Goal: Task Accomplishment & Management: Use online tool/utility

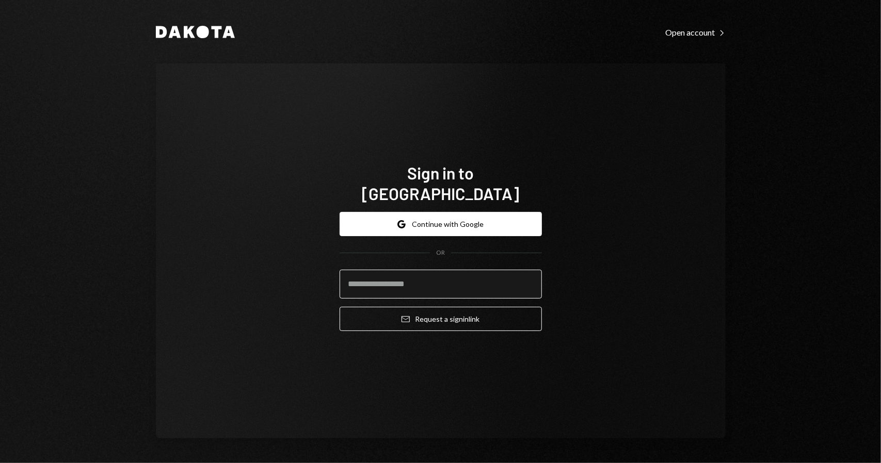
click at [423, 270] on input "email" at bounding box center [440, 284] width 202 height 29
type input "**********"
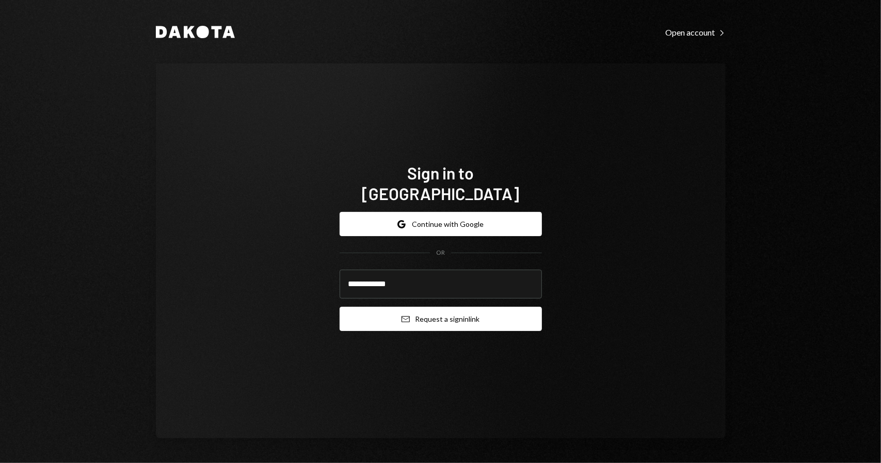
click at [432, 313] on button "Email Request a sign in link" at bounding box center [440, 319] width 202 height 24
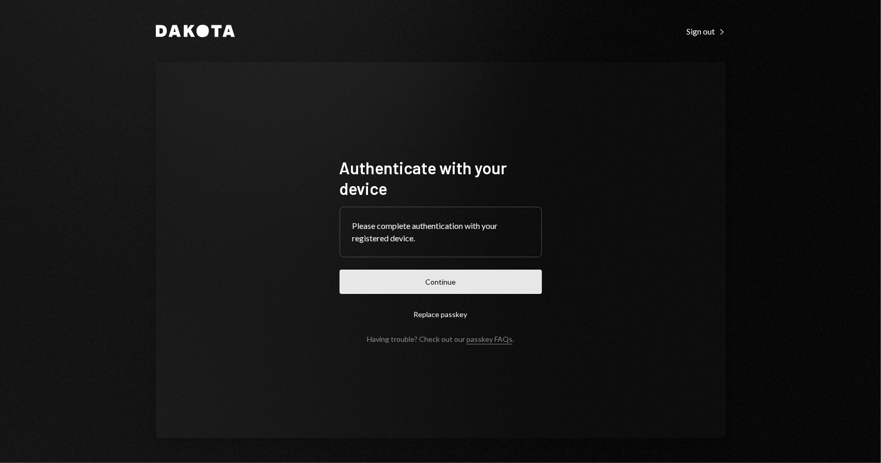
click at [446, 285] on button "Continue" at bounding box center [440, 282] width 202 height 24
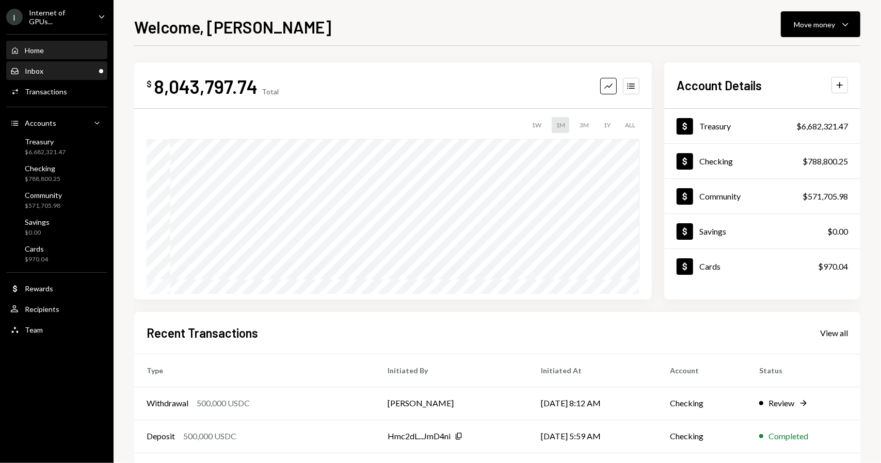
click at [48, 69] on div "Inbox Inbox" at bounding box center [56, 71] width 93 height 9
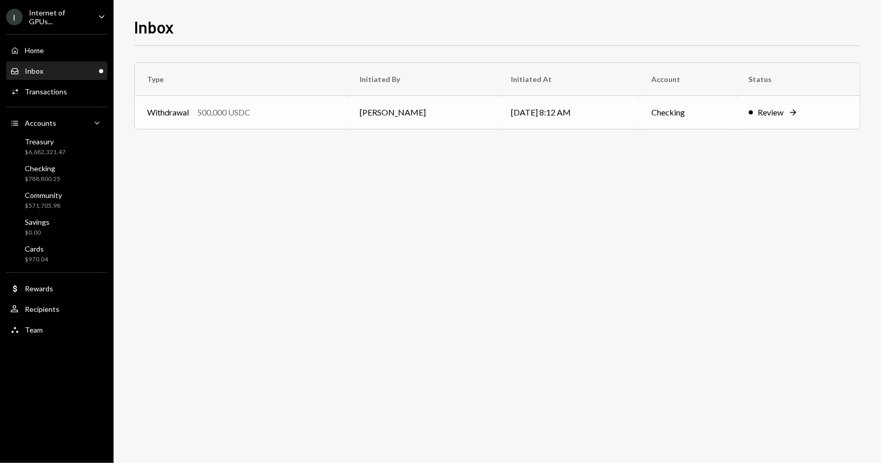
click at [774, 109] on div "Review" at bounding box center [771, 112] width 26 height 12
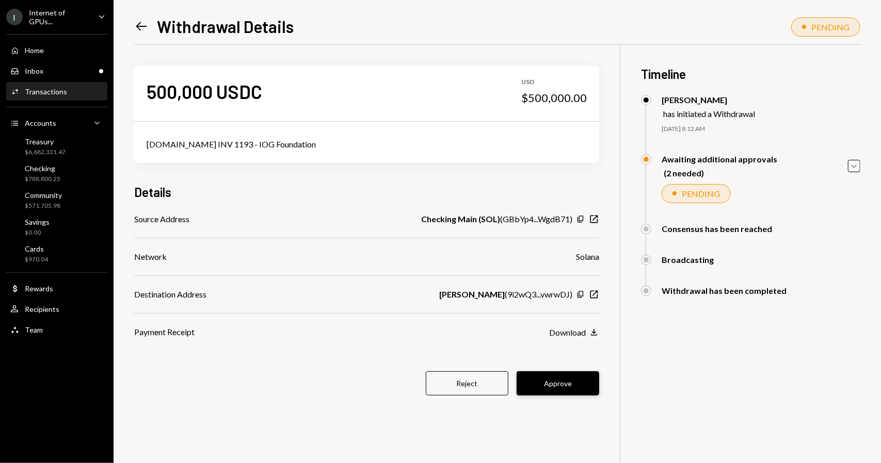
click at [579, 387] on button "Approve" at bounding box center [557, 383] width 83 height 24
